Goal: Obtain resource: Obtain resource

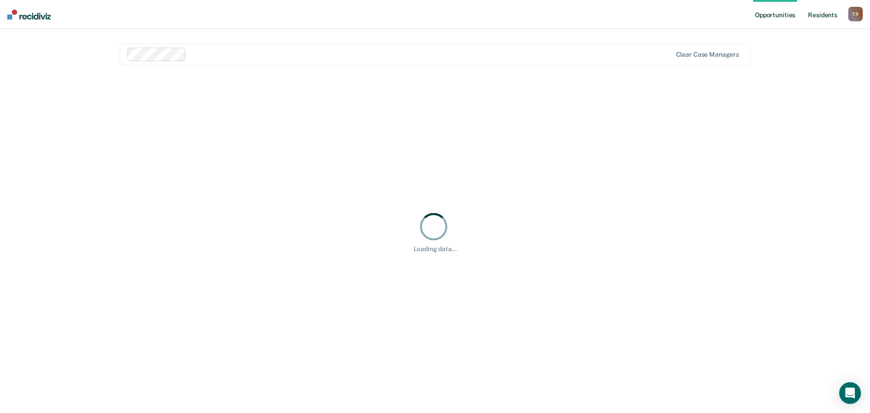
click at [815, 16] on link "Resident s" at bounding box center [822, 14] width 33 height 29
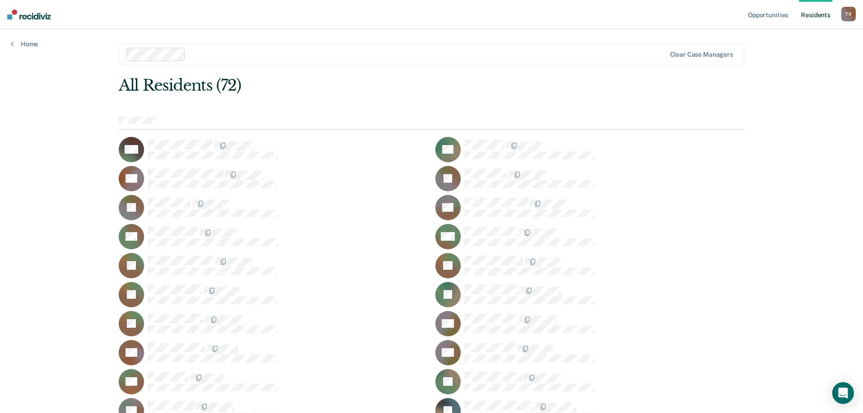
scroll to position [317, 0]
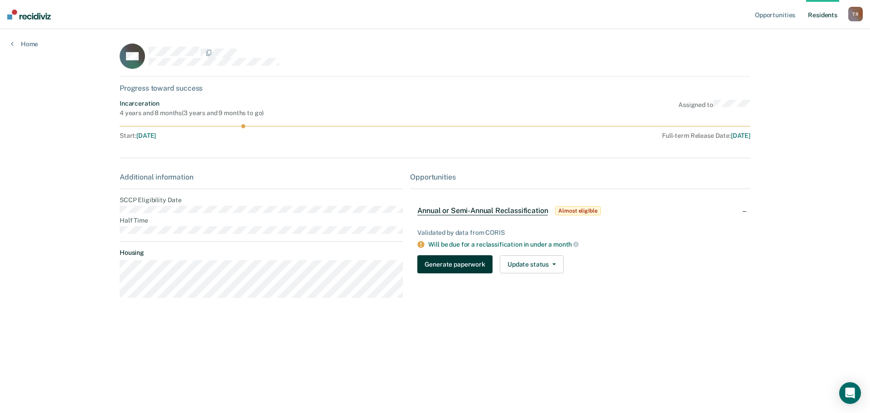
click at [446, 267] on button "Generate paperwork" at bounding box center [454, 264] width 75 height 18
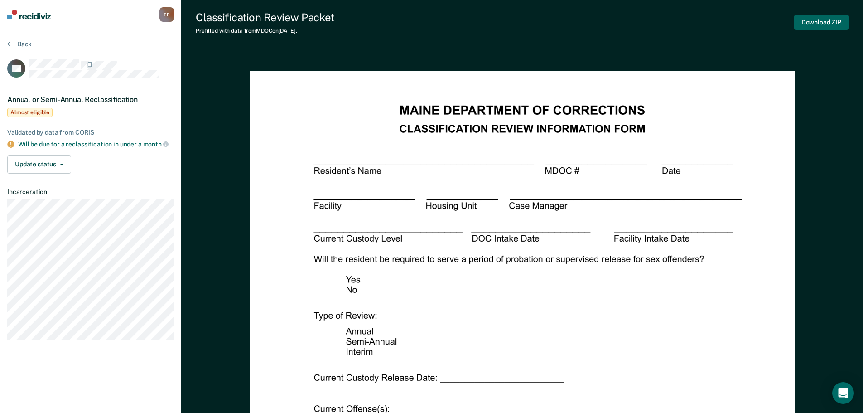
click at [826, 21] on button "Download ZIP" at bounding box center [821, 22] width 54 height 15
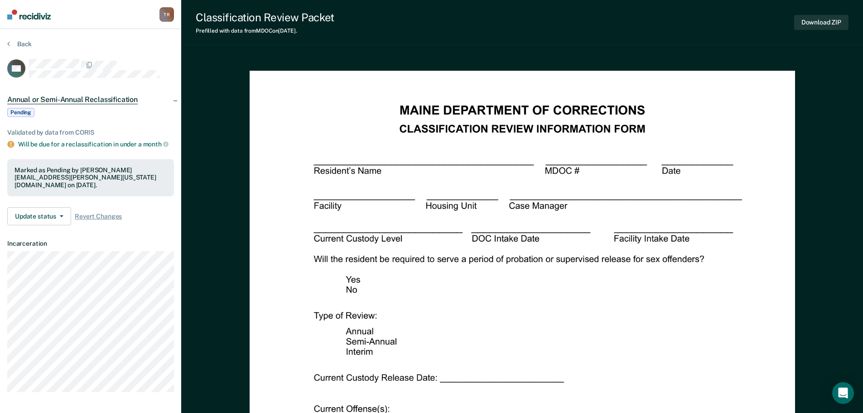
click at [31, 18] on img at bounding box center [28, 15] width 43 height 10
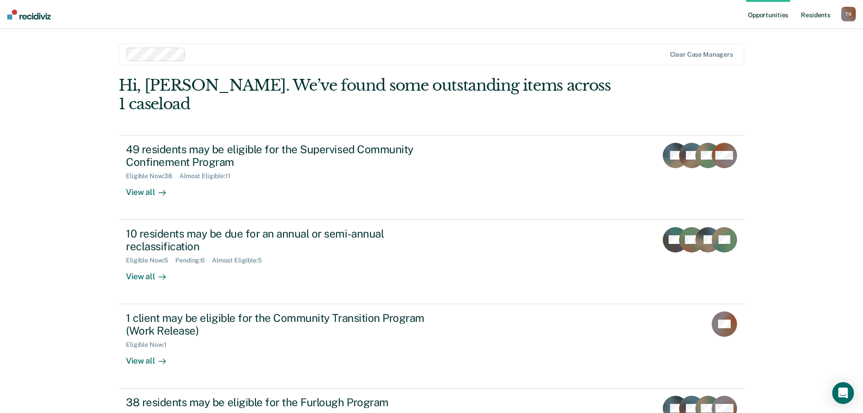
click at [820, 11] on link "Resident s" at bounding box center [815, 14] width 33 height 29
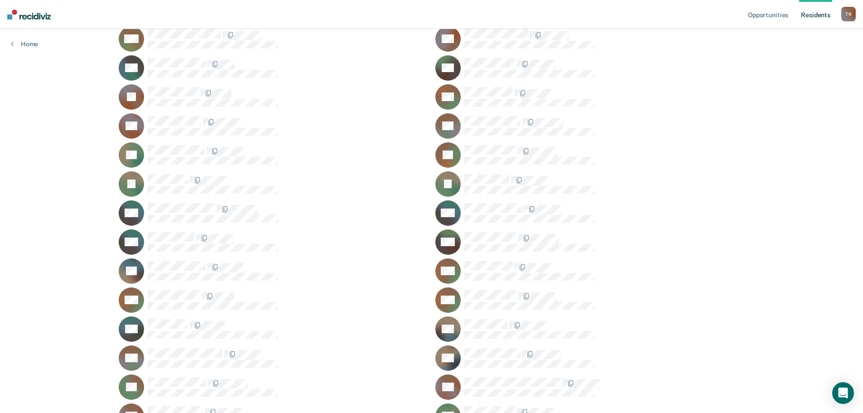
scroll to position [770, 0]
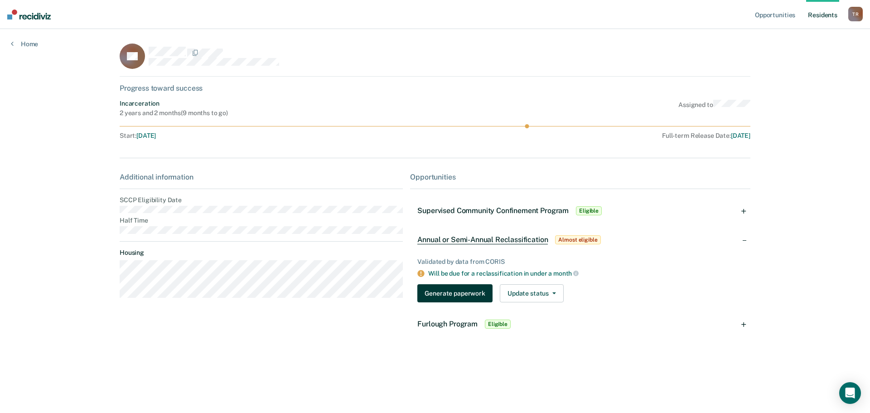
click at [440, 289] on button "Generate paperwork" at bounding box center [454, 293] width 75 height 18
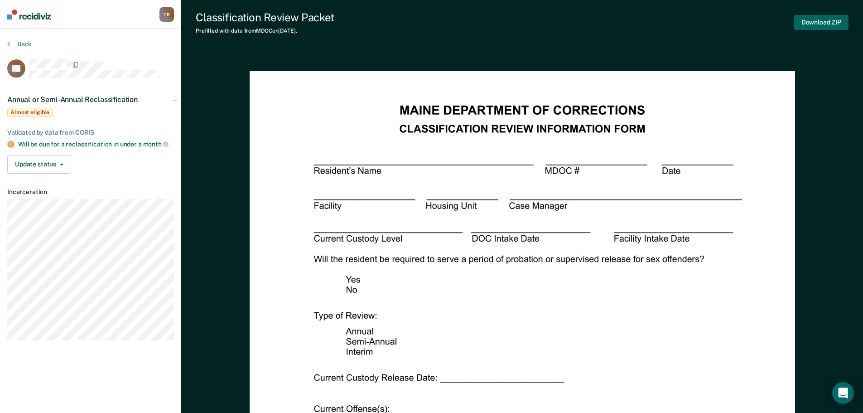
click at [817, 18] on button "Download ZIP" at bounding box center [821, 22] width 54 height 15
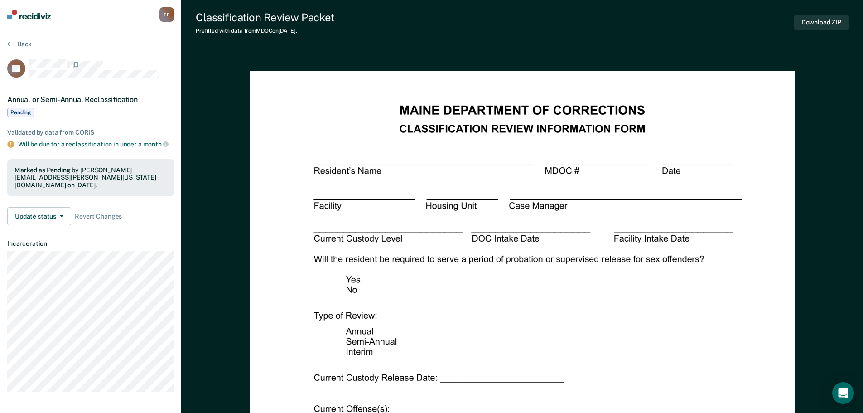
click at [531, 32] on div "Classification Review Packet Prefilled with data from MDOC on [DATE] . Download…" at bounding box center [522, 22] width 682 height 45
